Goal: Transaction & Acquisition: Download file/media

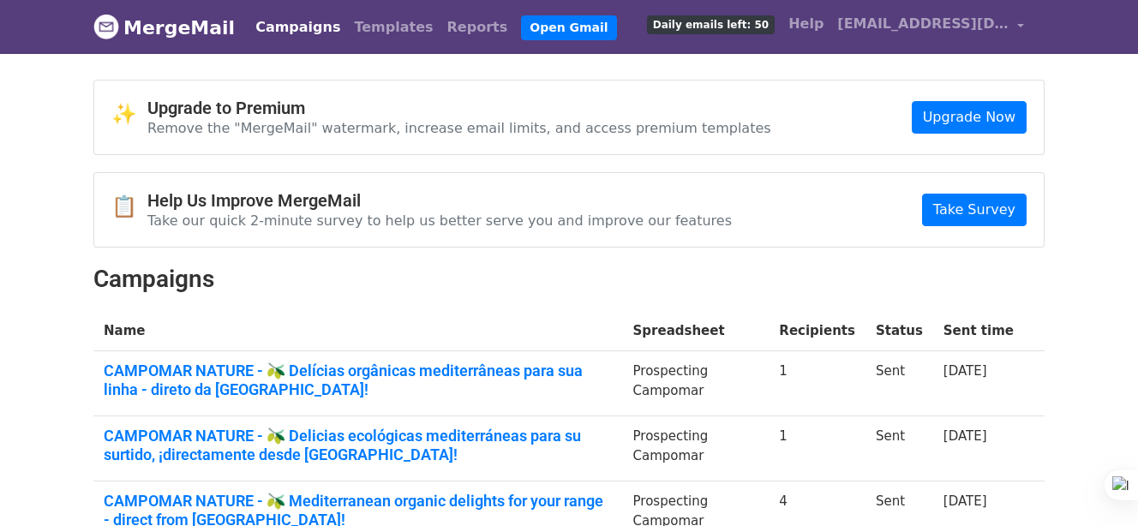
click at [648, 106] on h4 "Upgrade to Premium" at bounding box center [459, 108] width 624 height 21
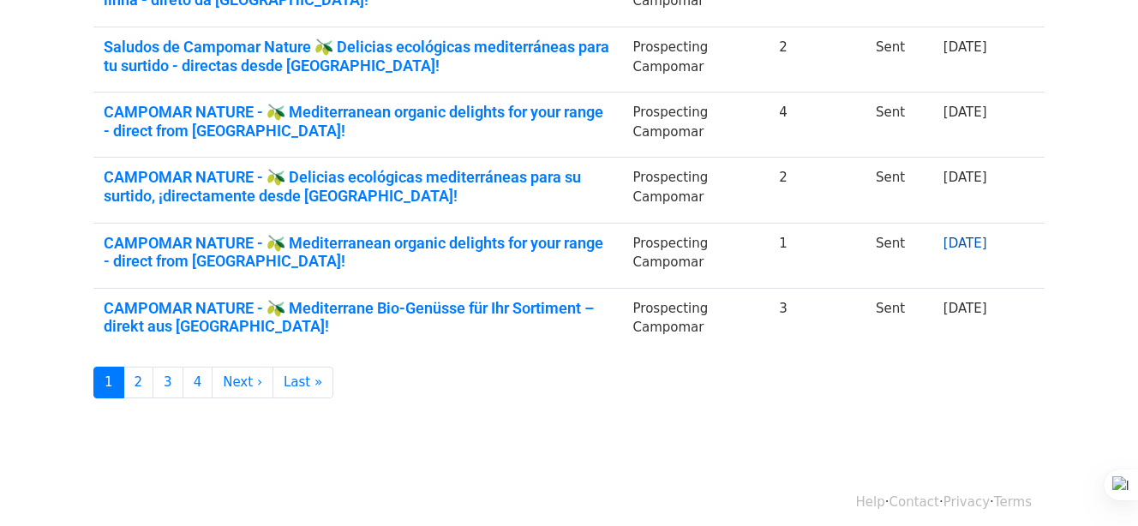
scroll to position [658, 0]
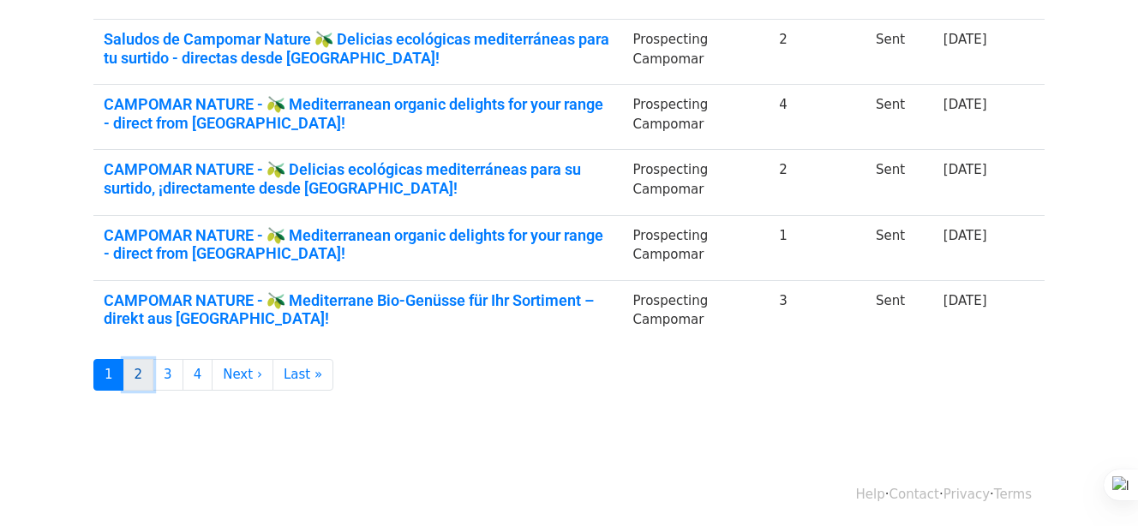
click at [135, 373] on link "2" at bounding box center [138, 375] width 31 height 32
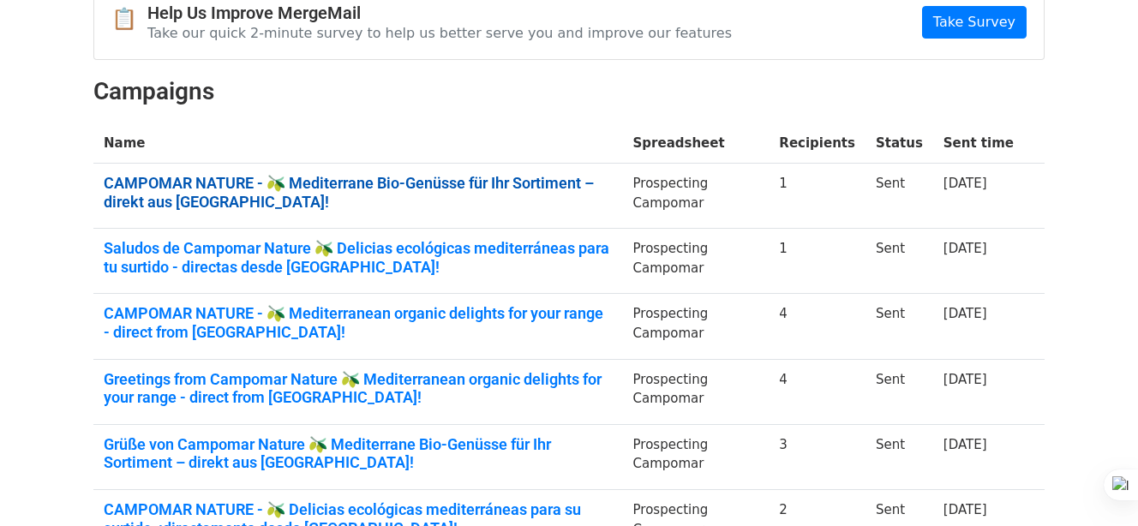
click at [571, 182] on link "CAMPOMAR NATURE - 🫒 Mediterrane Bio-Genüsse für Ihr Sortiment – direkt aus [GEO…" at bounding box center [358, 192] width 509 height 37
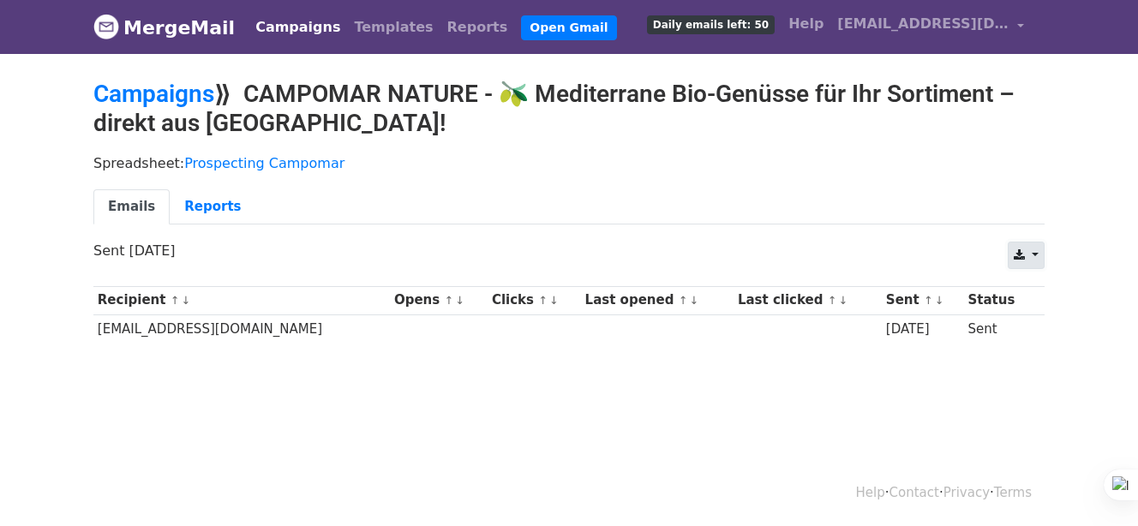
click at [1031, 259] on link at bounding box center [1025, 255] width 37 height 27
click at [1037, 314] on link "Excel" at bounding box center [1046, 321] width 77 height 27
click at [168, 87] on link "Campaigns" at bounding box center [153, 94] width 121 height 28
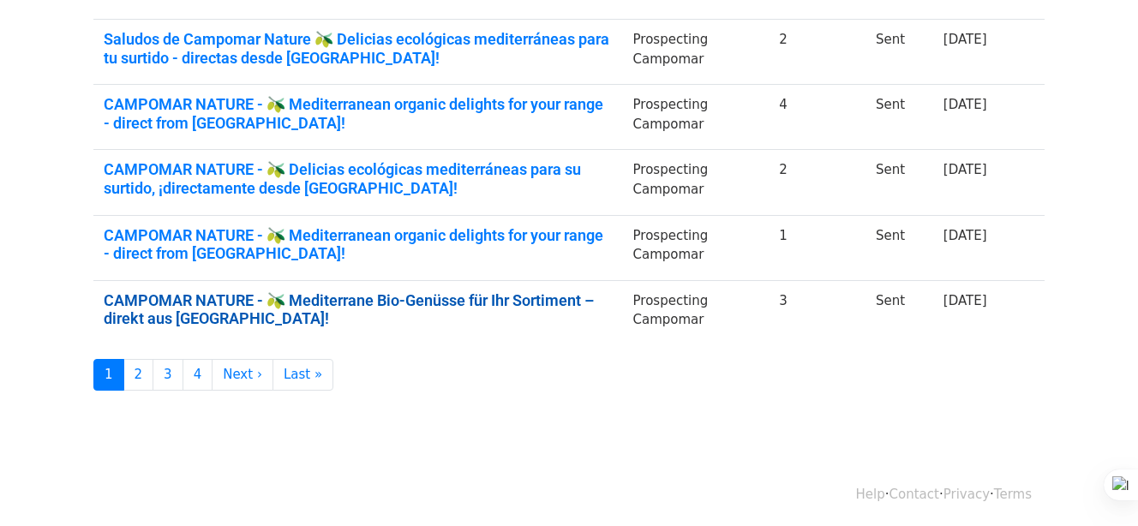
click at [598, 295] on link "CAMPOMAR NATURE - 🫒 Mediterrane Bio-Genüsse für Ihr Sortiment – direkt aus [GEO…" at bounding box center [358, 309] width 509 height 37
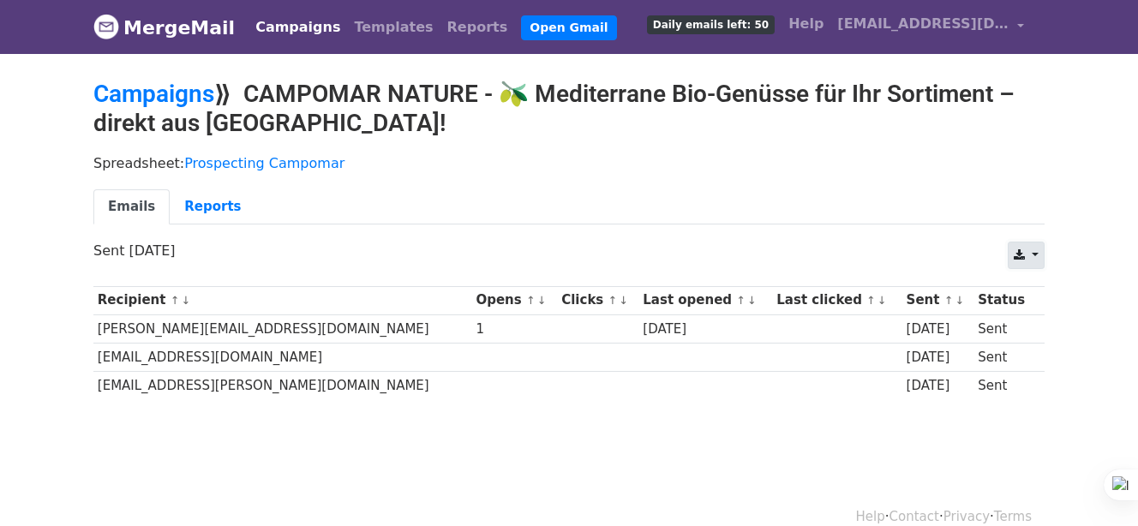
click at [1028, 248] on link at bounding box center [1025, 255] width 37 height 27
click at [1038, 315] on link "Excel" at bounding box center [1046, 321] width 77 height 27
click at [190, 99] on link "Campaigns" at bounding box center [153, 94] width 121 height 28
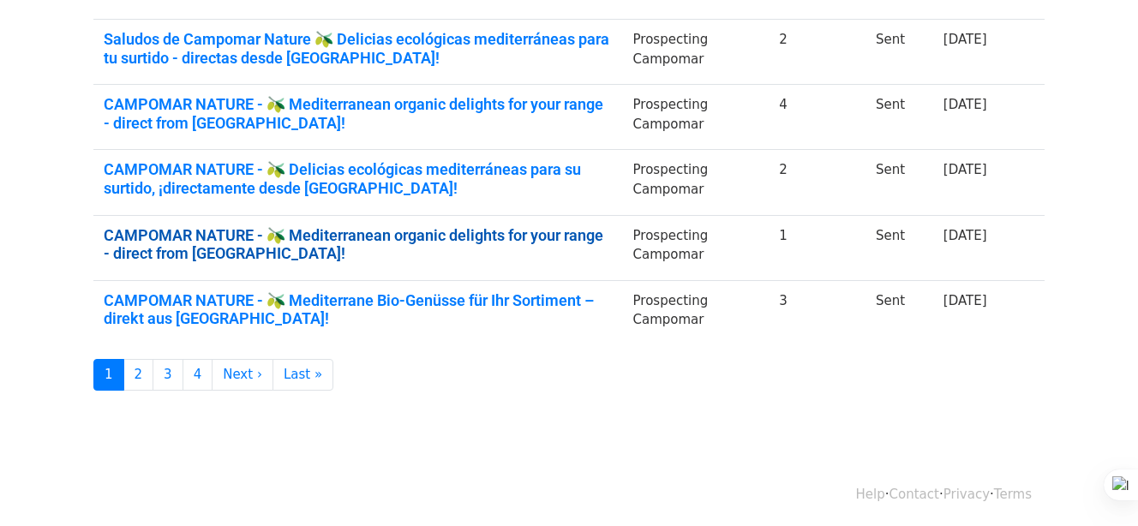
click at [585, 242] on link "CAMPOMAR NATURE - 🫒 Mediterranean organic delights for your range - direct from…" at bounding box center [358, 244] width 509 height 37
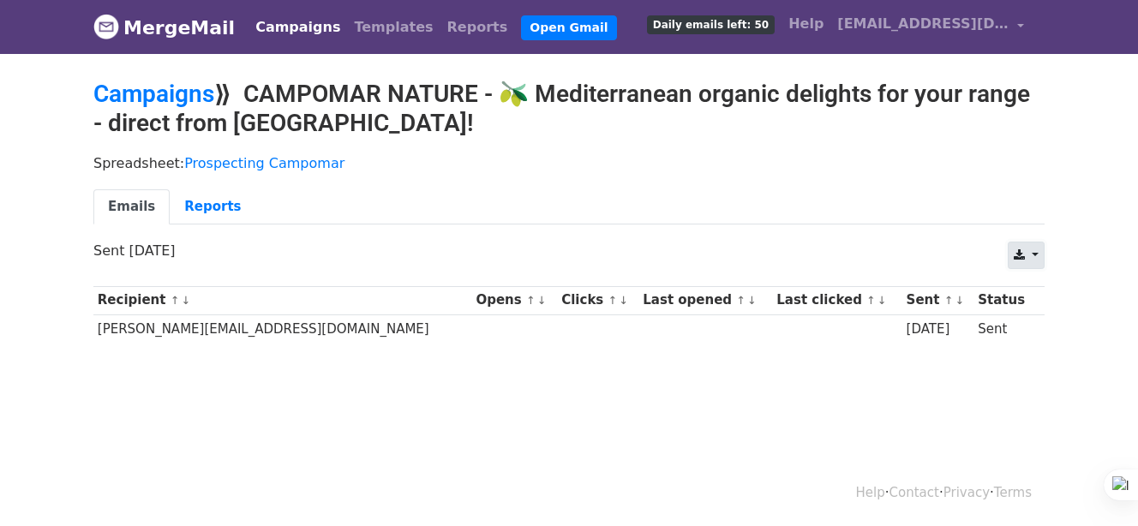
click at [1035, 246] on link at bounding box center [1025, 255] width 37 height 27
click at [1025, 317] on link "Excel" at bounding box center [1046, 321] width 77 height 27
click at [169, 99] on link "Campaigns" at bounding box center [153, 94] width 121 height 28
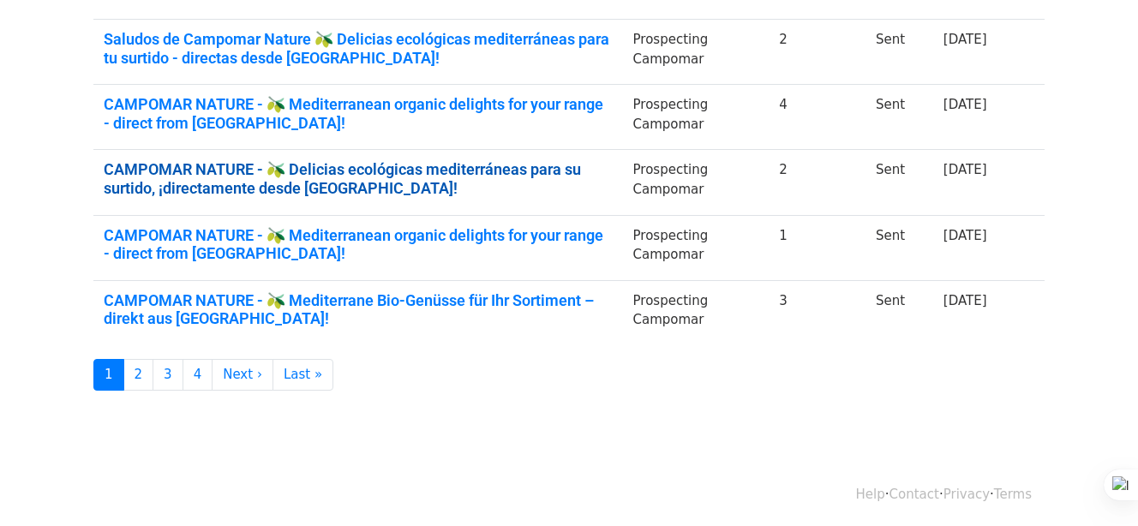
click at [604, 166] on link "CAMPOMAR NATURE - 🫒 Delicias ecológicas mediterráneas para su surtido, ¡directa…" at bounding box center [358, 178] width 509 height 37
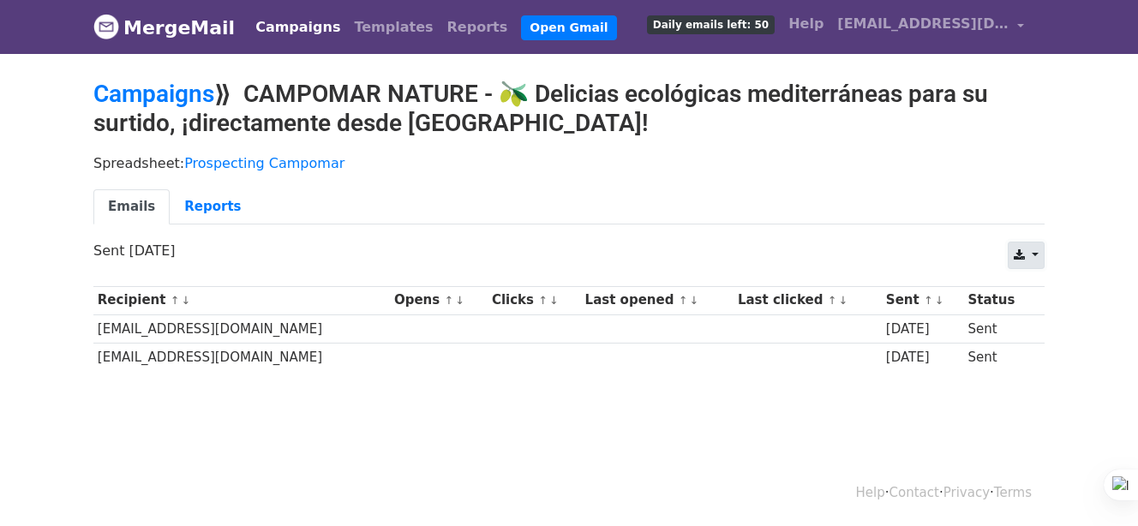
click at [1027, 256] on link at bounding box center [1025, 255] width 37 height 27
click at [1033, 321] on link "Excel" at bounding box center [1046, 321] width 77 height 27
click at [176, 85] on link "Campaigns" at bounding box center [153, 94] width 121 height 28
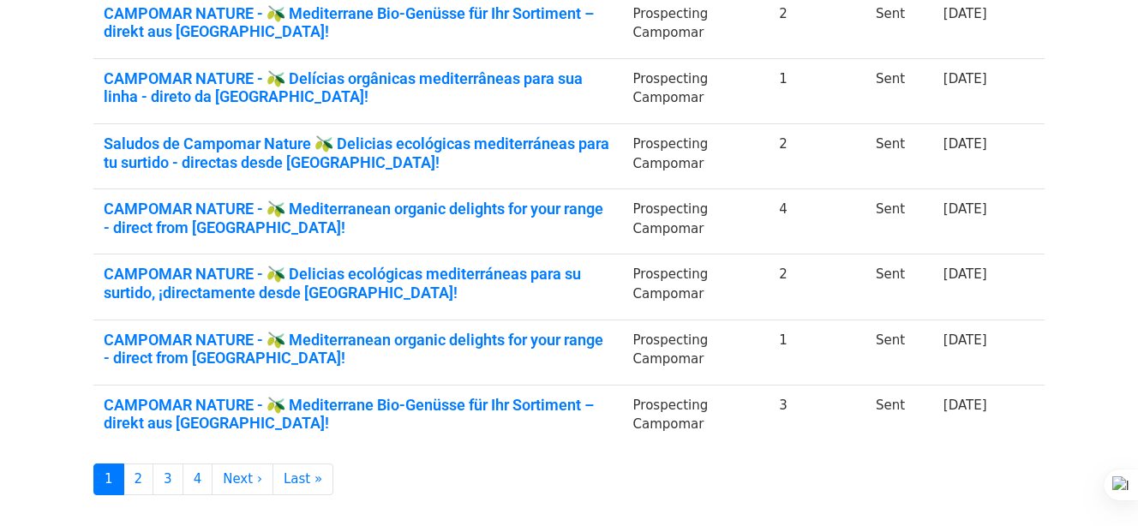
scroll to position [554, 0]
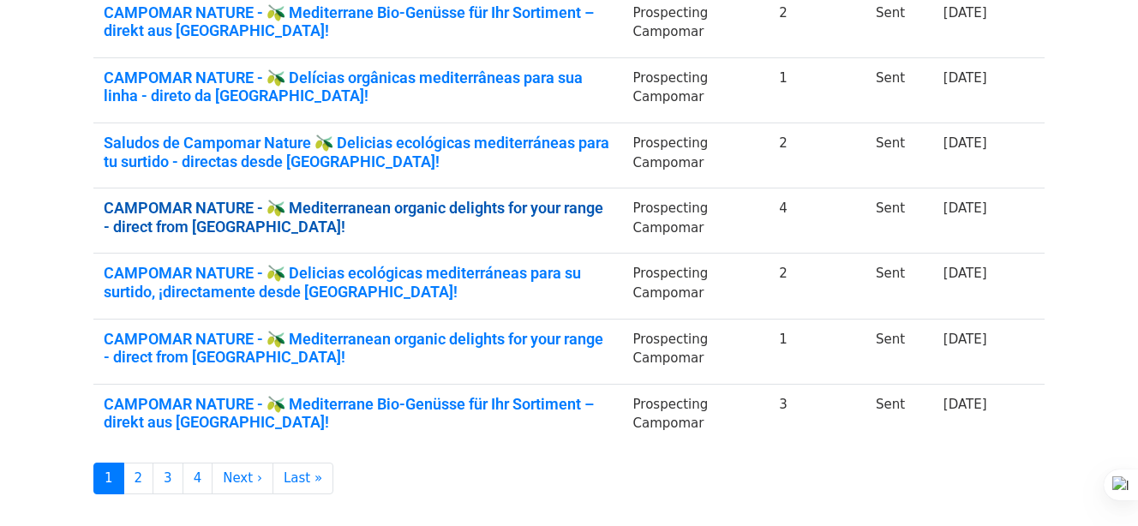
click at [563, 205] on link "CAMPOMAR NATURE - 🫒 Mediterranean organic delights for your range - direct from…" at bounding box center [358, 217] width 509 height 37
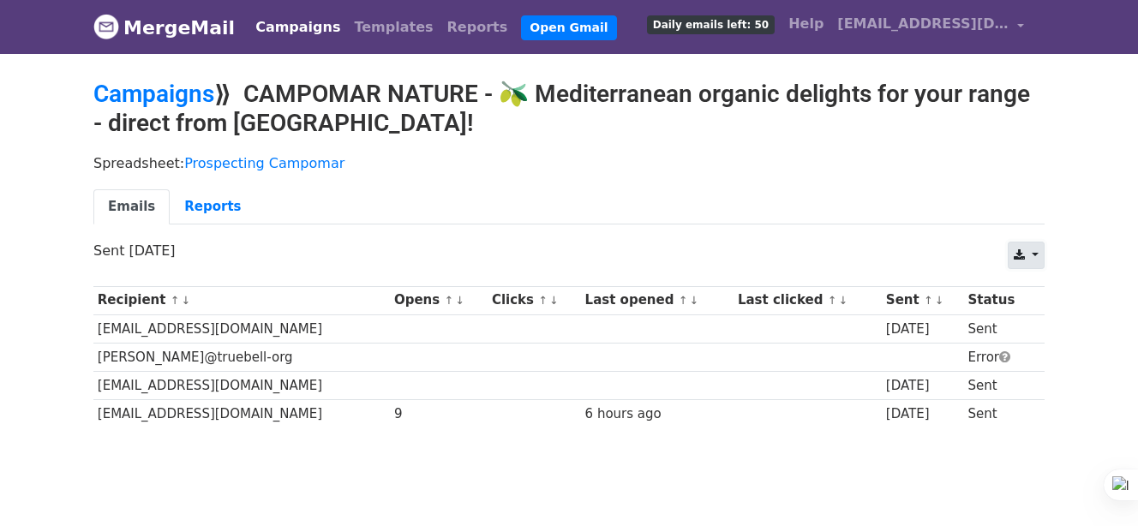
click at [1019, 251] on icon at bounding box center [1018, 255] width 11 height 12
click at [1042, 312] on link "Excel" at bounding box center [1046, 321] width 77 height 27
drag, startPoint x: 195, startPoint y: 92, endPoint x: 228, endPoint y: 92, distance: 32.6
click at [195, 92] on link "Campaigns" at bounding box center [153, 94] width 121 height 28
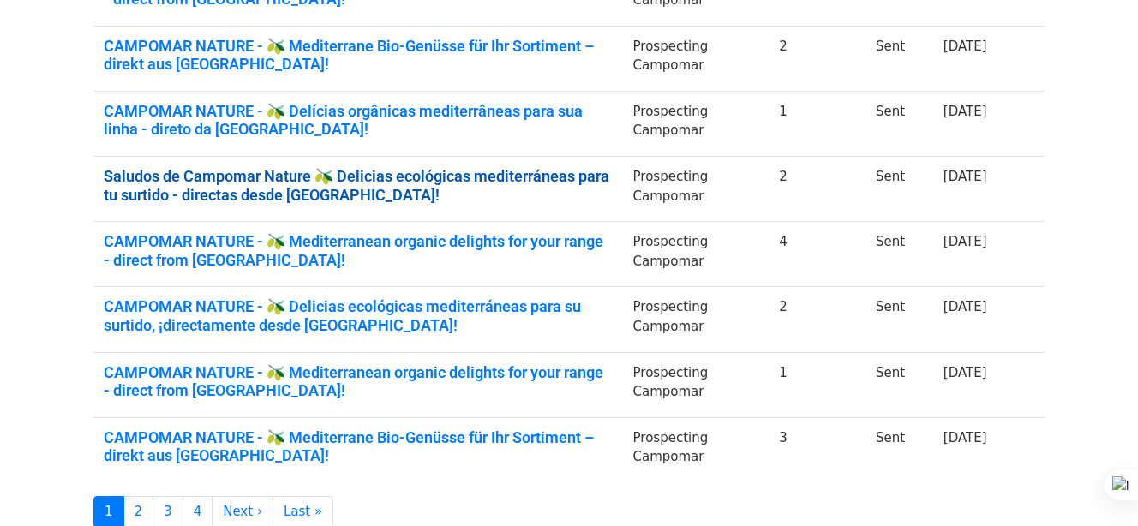
click at [562, 177] on link "Saludos de Campomar Nature 🫒 Delicias ecológicas mediterráneas para tu surtido …" at bounding box center [358, 185] width 509 height 37
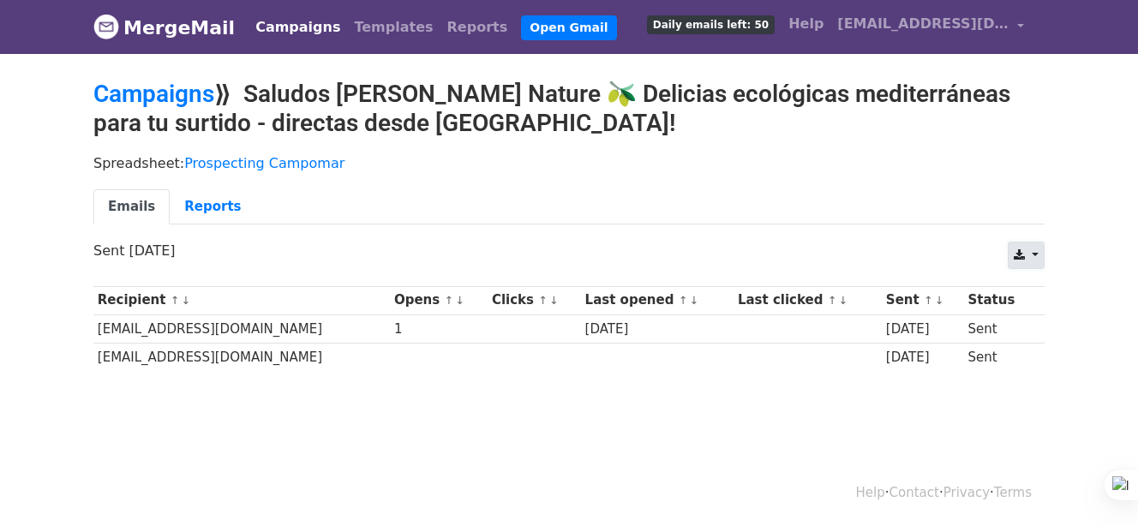
click at [1030, 249] on link at bounding box center [1025, 255] width 37 height 27
click at [1036, 314] on link "Excel" at bounding box center [1046, 321] width 77 height 27
click at [154, 99] on link "Campaigns" at bounding box center [153, 94] width 121 height 28
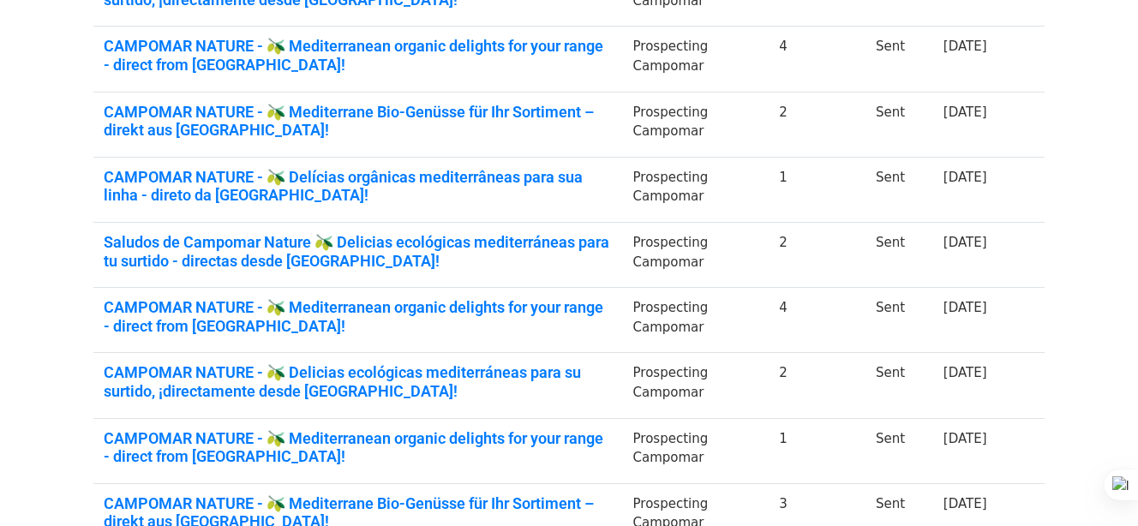
scroll to position [456, 0]
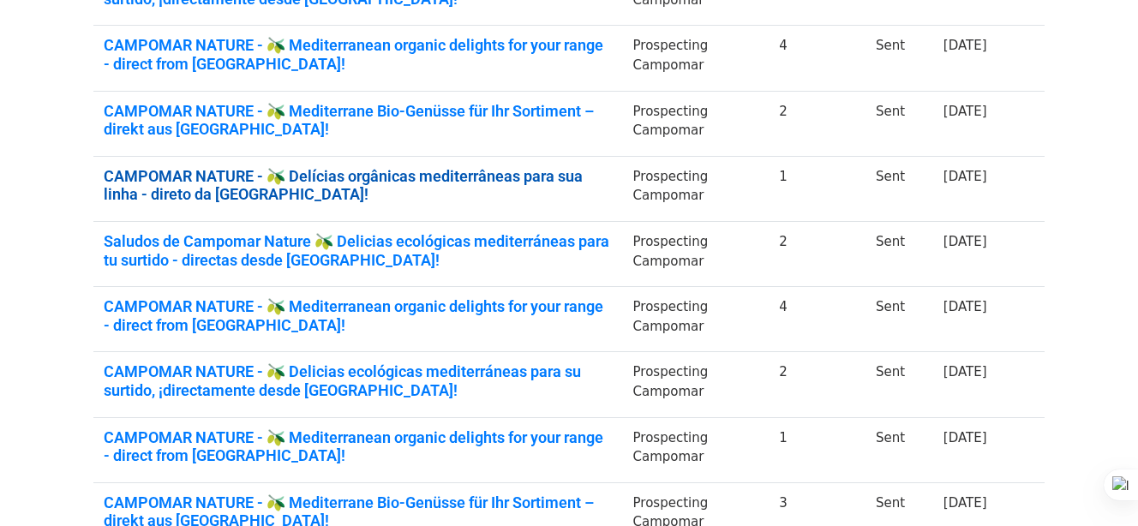
click at [583, 179] on link "CAMPOMAR NATURE - 🫒 Delícias orgânicas mediterrâneas para sua linha - direto da…" at bounding box center [358, 185] width 509 height 37
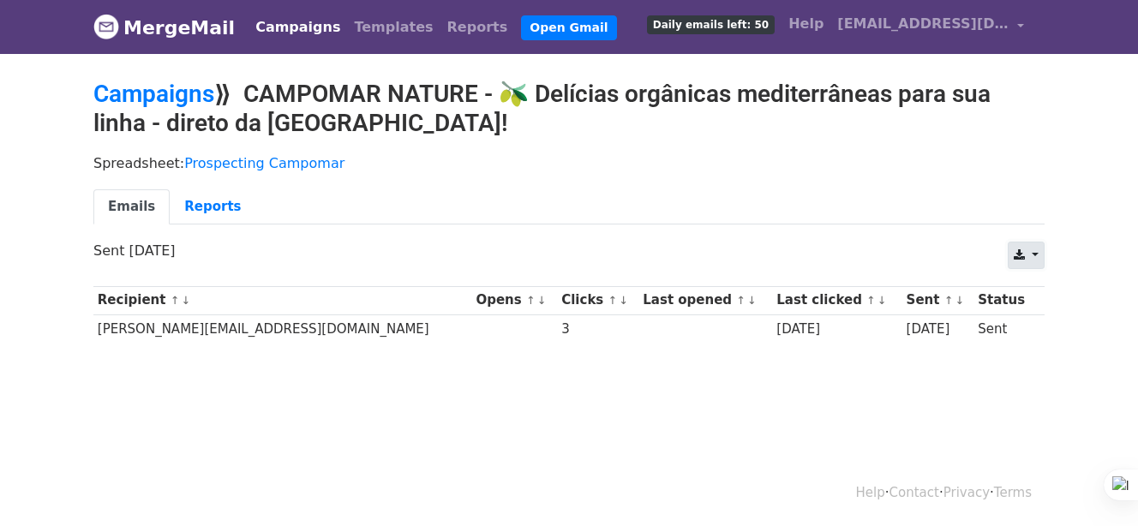
click at [1041, 252] on link at bounding box center [1025, 255] width 37 height 27
click at [1039, 325] on link "Excel" at bounding box center [1046, 321] width 77 height 27
click at [168, 96] on link "Campaigns" at bounding box center [153, 94] width 121 height 28
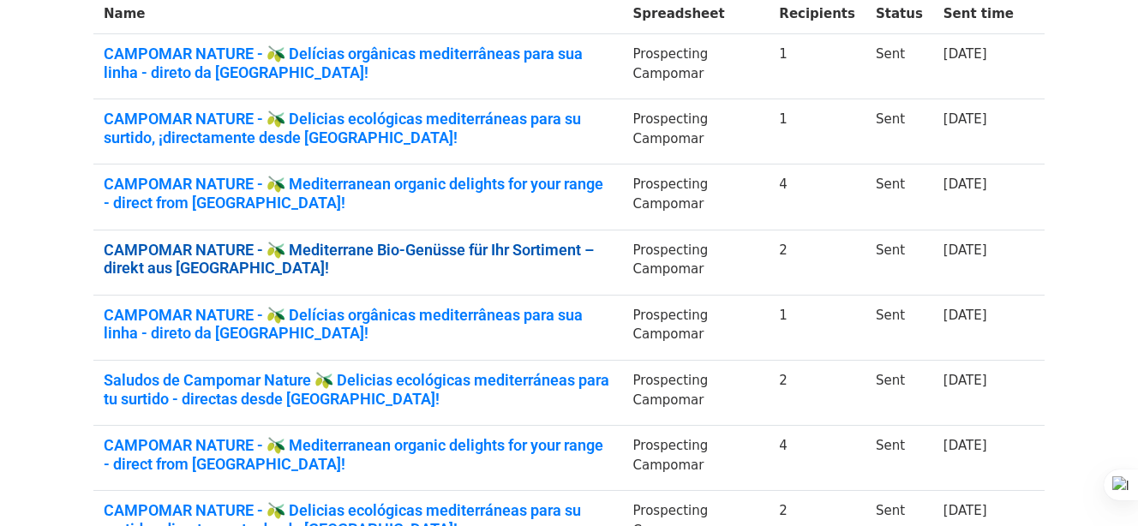
click at [612, 249] on link "CAMPOMAR NATURE - 🫒 Mediterrane Bio-Genüsse für Ihr Sortiment – direkt aus [GEO…" at bounding box center [358, 259] width 509 height 37
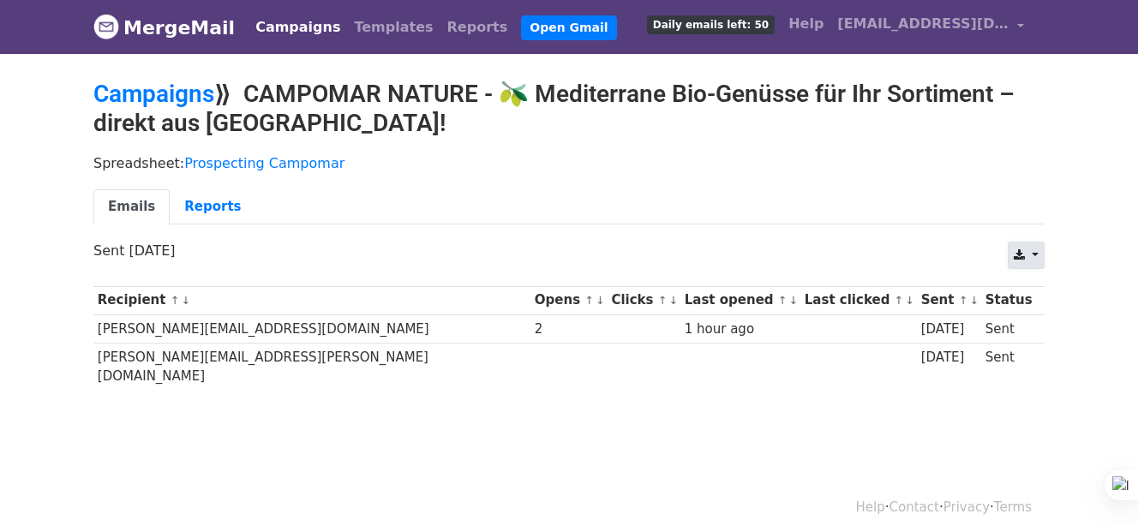
click at [1031, 253] on link at bounding box center [1025, 255] width 37 height 27
click at [1038, 314] on link "Excel" at bounding box center [1046, 321] width 77 height 27
click at [181, 95] on link "Campaigns" at bounding box center [153, 94] width 121 height 28
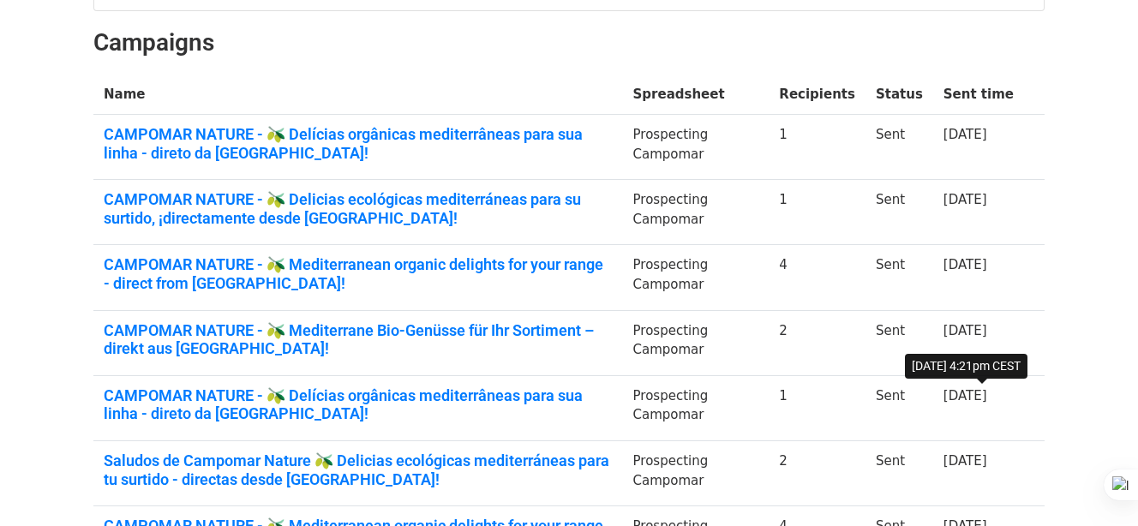
scroll to position [257, 0]
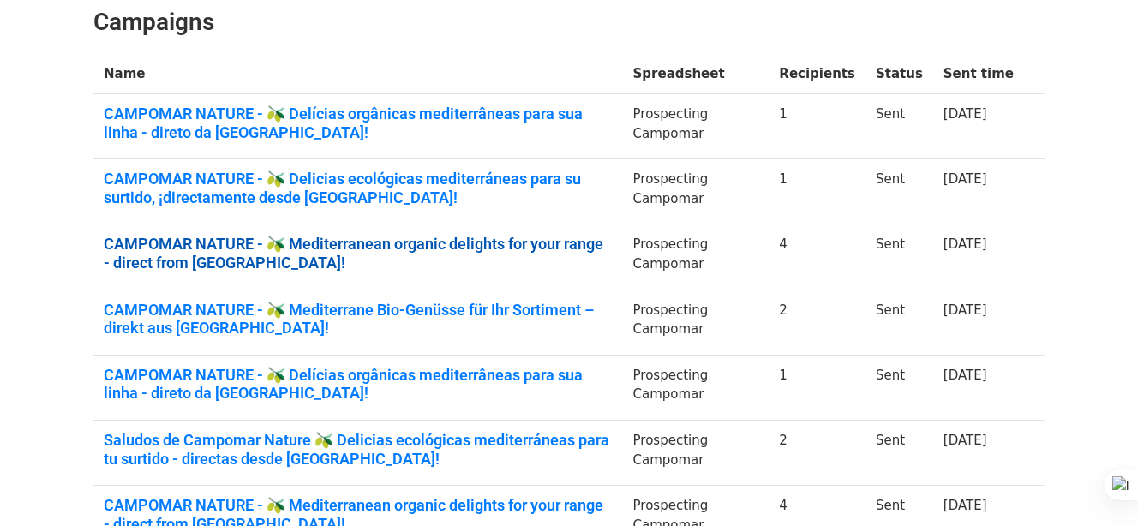
click at [524, 242] on link "CAMPOMAR NATURE - 🫒 Mediterranean organic delights for your range - direct from…" at bounding box center [358, 253] width 509 height 37
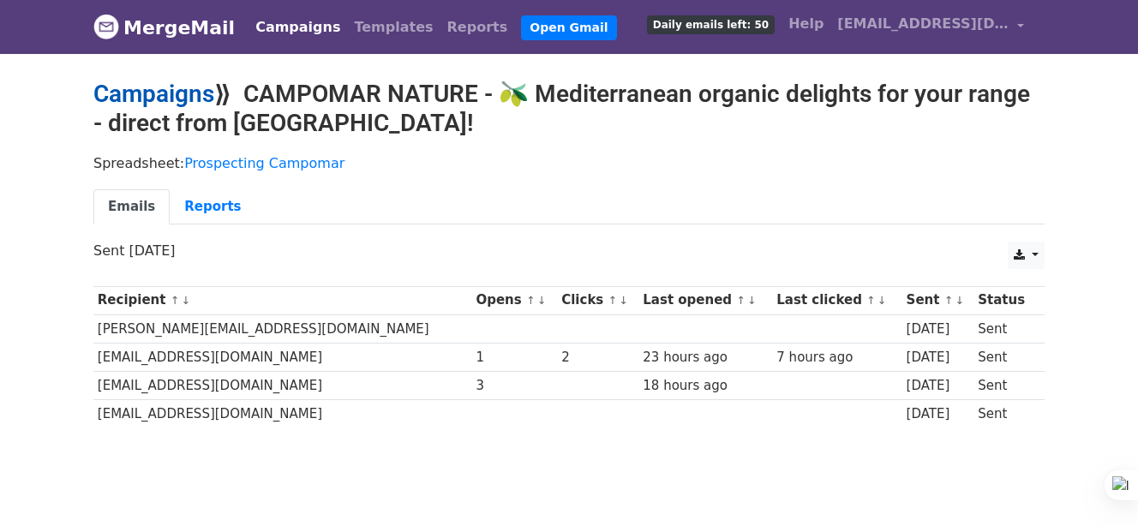
click at [130, 95] on link "Campaigns" at bounding box center [153, 94] width 121 height 28
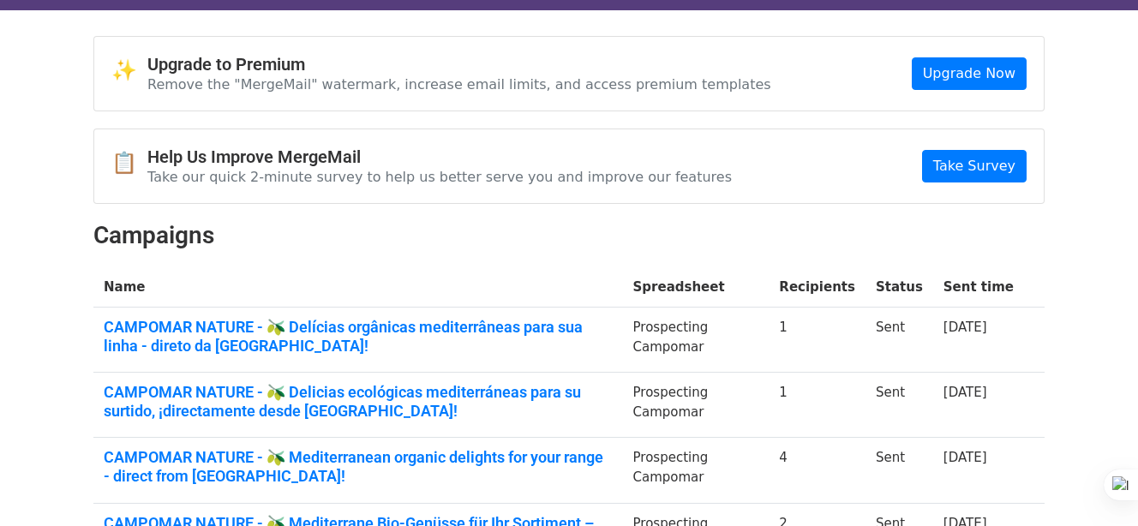
scroll to position [86, 0]
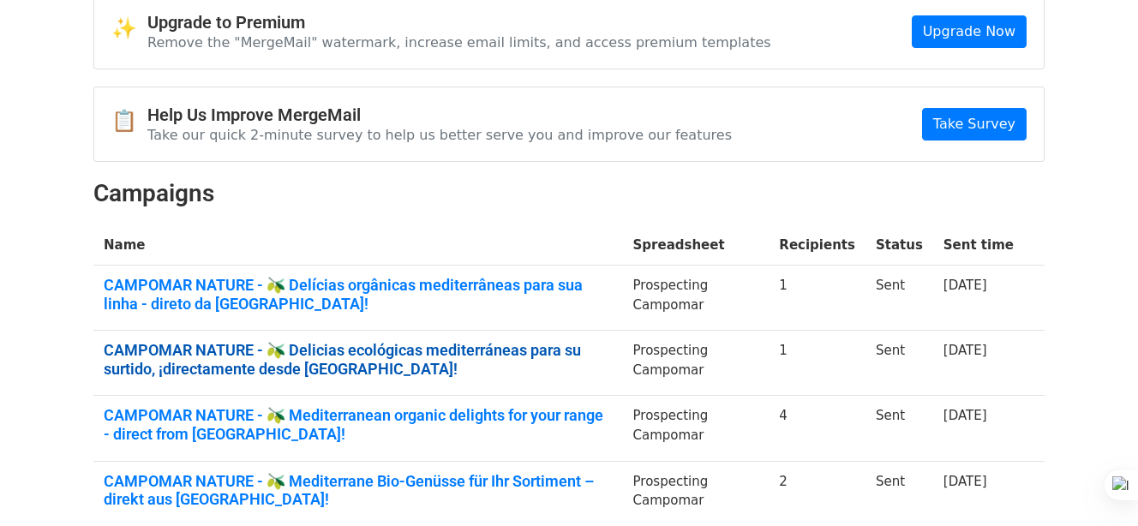
click at [500, 347] on link "CAMPOMAR NATURE - 🫒 Delicias ecológicas mediterráneas para su surtido, ¡directa…" at bounding box center [358, 359] width 509 height 37
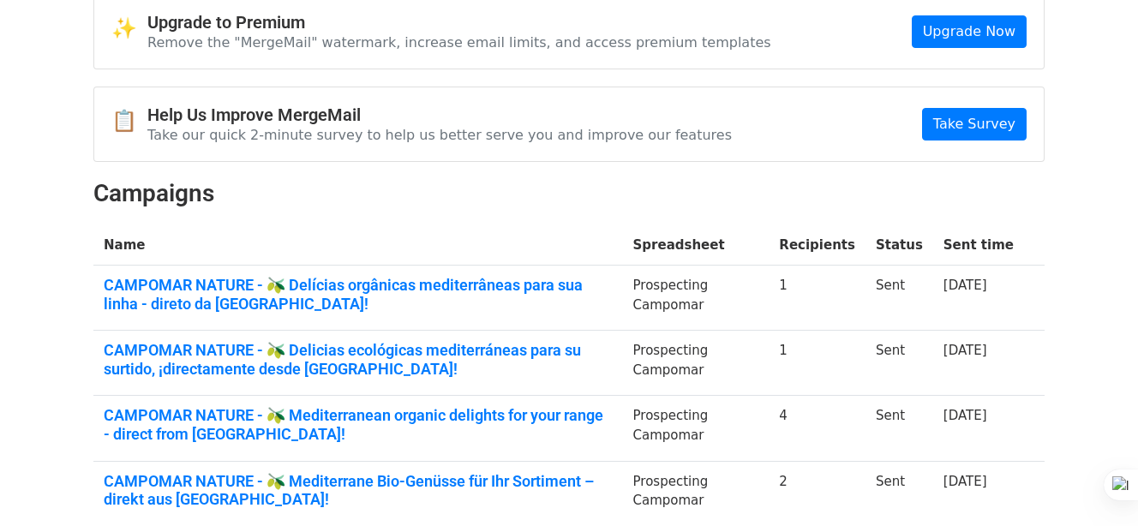
scroll to position [0, 0]
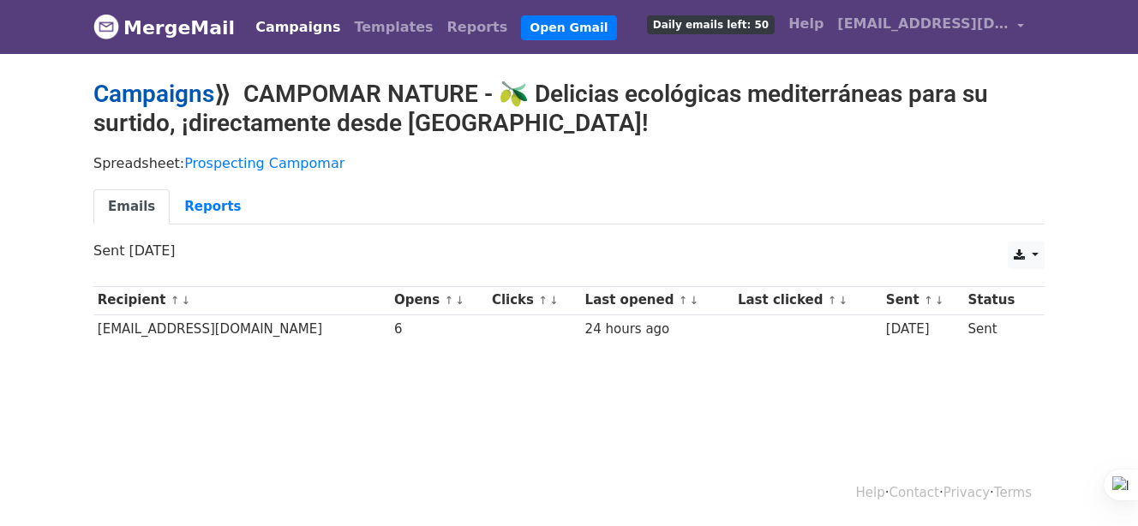
click at [198, 85] on link "Campaigns" at bounding box center [153, 94] width 121 height 28
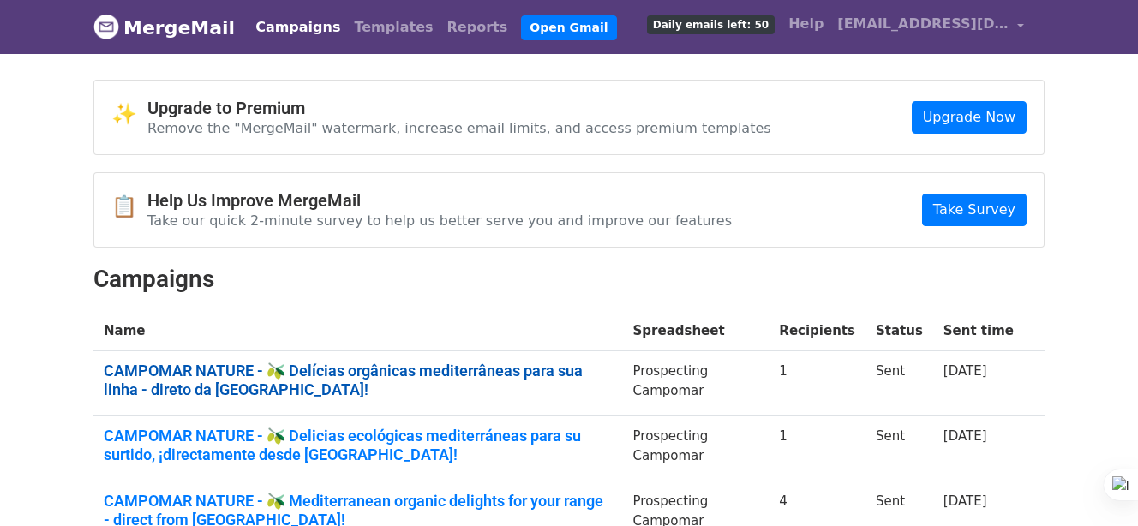
click at [505, 371] on link "CAMPOMAR NATURE - 🫒 Delícias orgânicas mediterrâneas para sua linha - direto da…" at bounding box center [358, 380] width 509 height 37
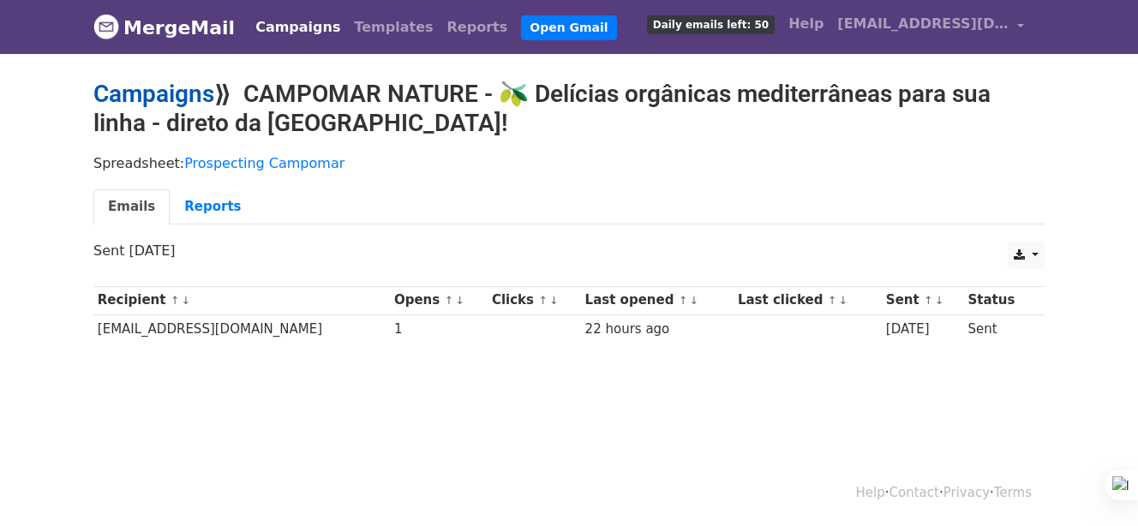
click at [177, 92] on link "Campaigns" at bounding box center [153, 94] width 121 height 28
